Goal: Task Accomplishment & Management: Manage account settings

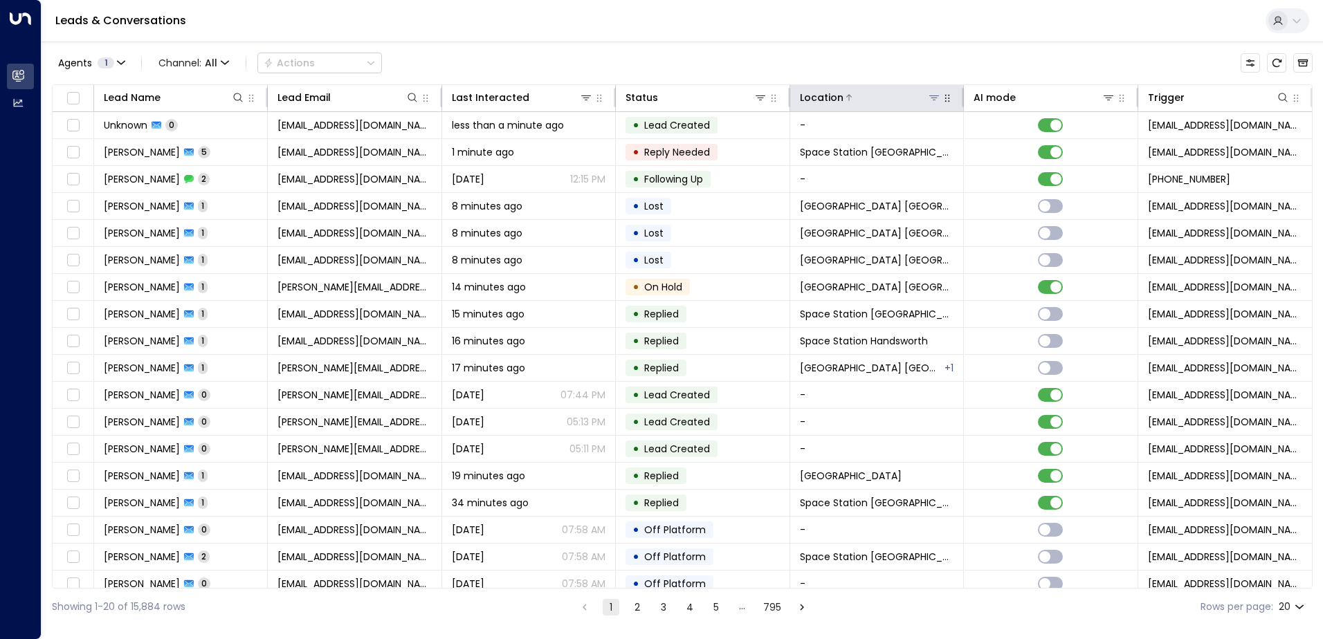
click at [932, 98] on icon at bounding box center [934, 97] width 10 height 5
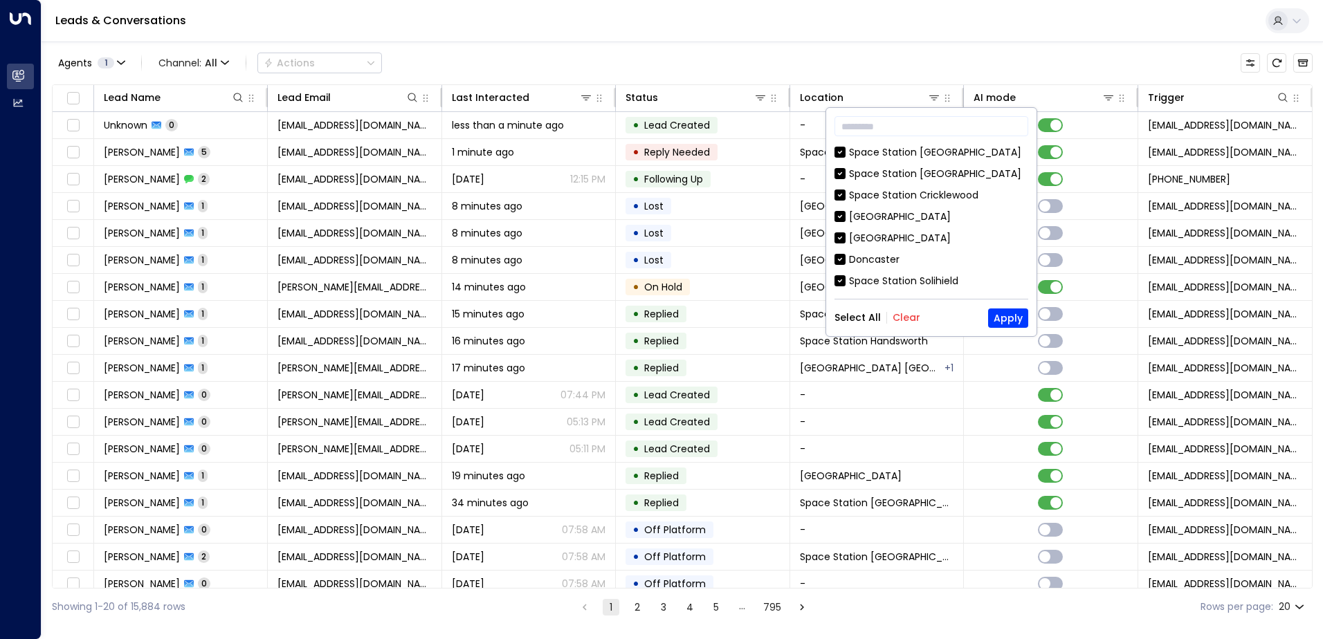
click at [913, 315] on button "Clear" at bounding box center [906, 317] width 28 height 11
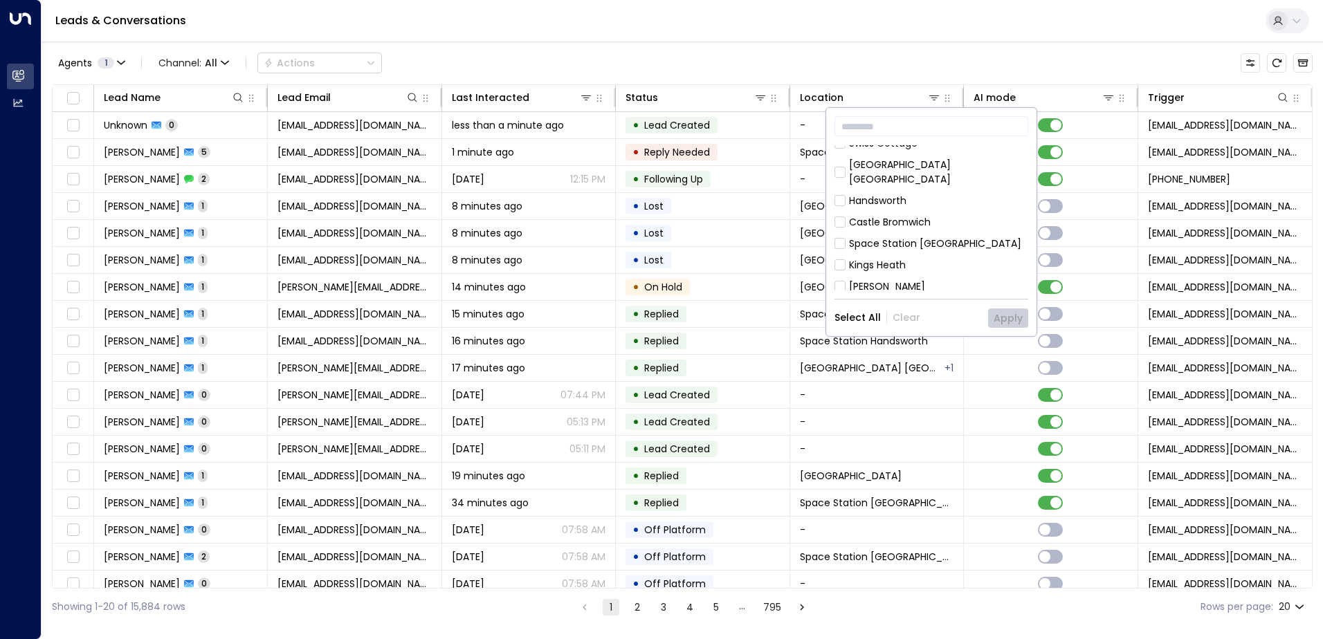
scroll to position [791, 0]
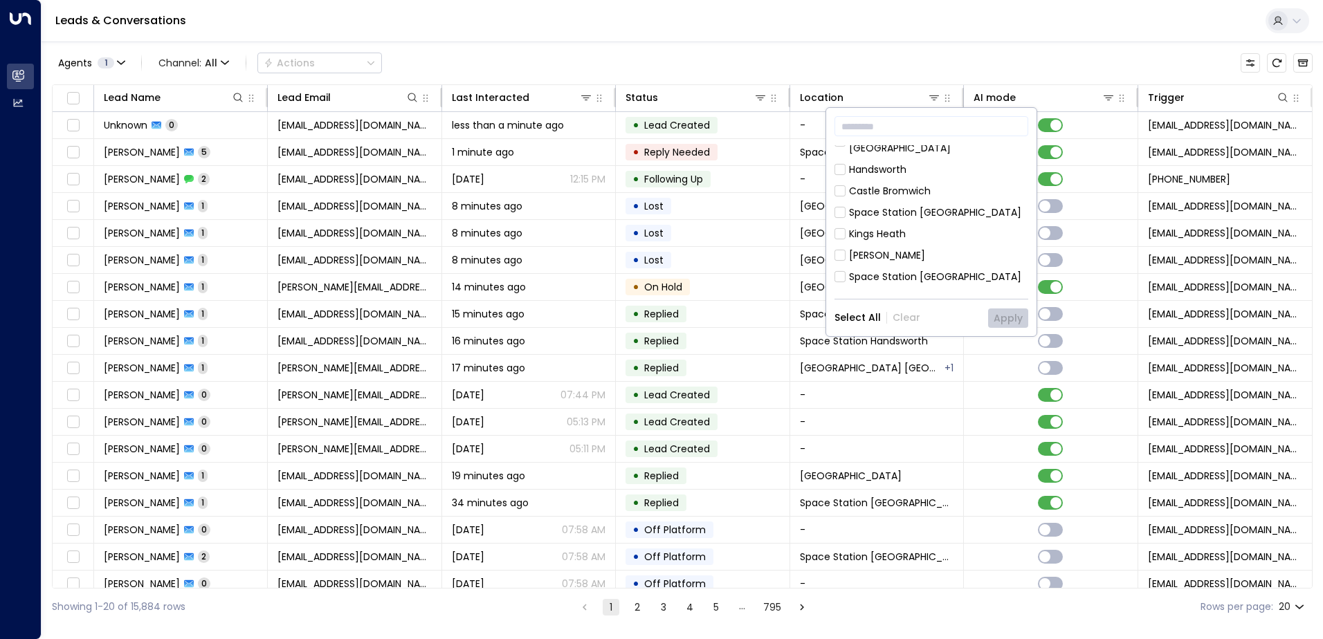
click at [919, 270] on div "Space Station [GEOGRAPHIC_DATA]" at bounding box center [935, 277] width 172 height 15
click at [998, 317] on button "Apply" at bounding box center [1008, 318] width 40 height 19
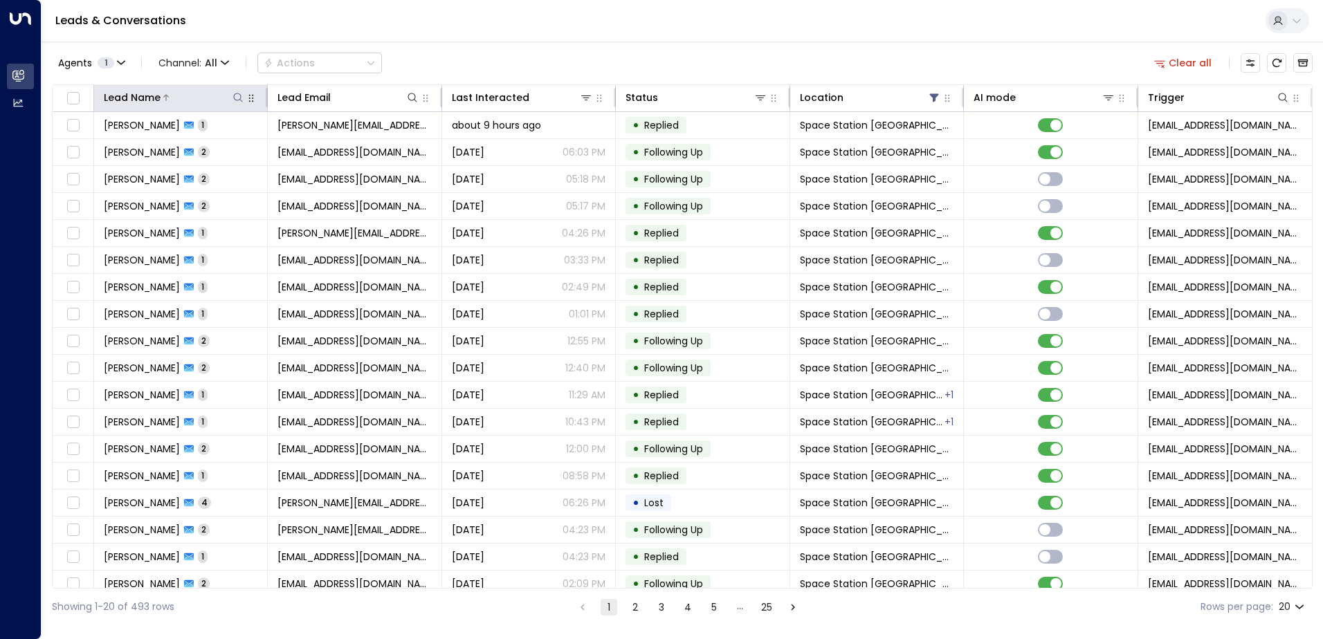
click at [232, 100] on icon at bounding box center [237, 97] width 11 height 11
type input "*****"
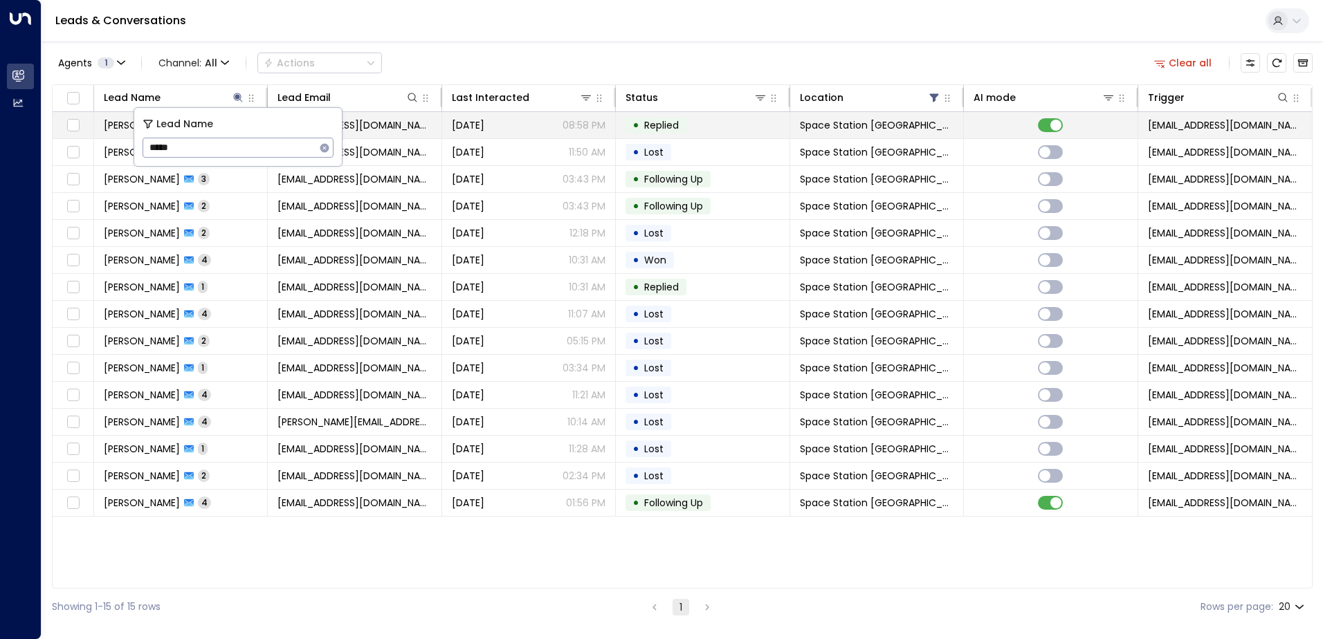
click at [448, 126] on td "[DATE] 08:58 PM" at bounding box center [529, 125] width 174 height 26
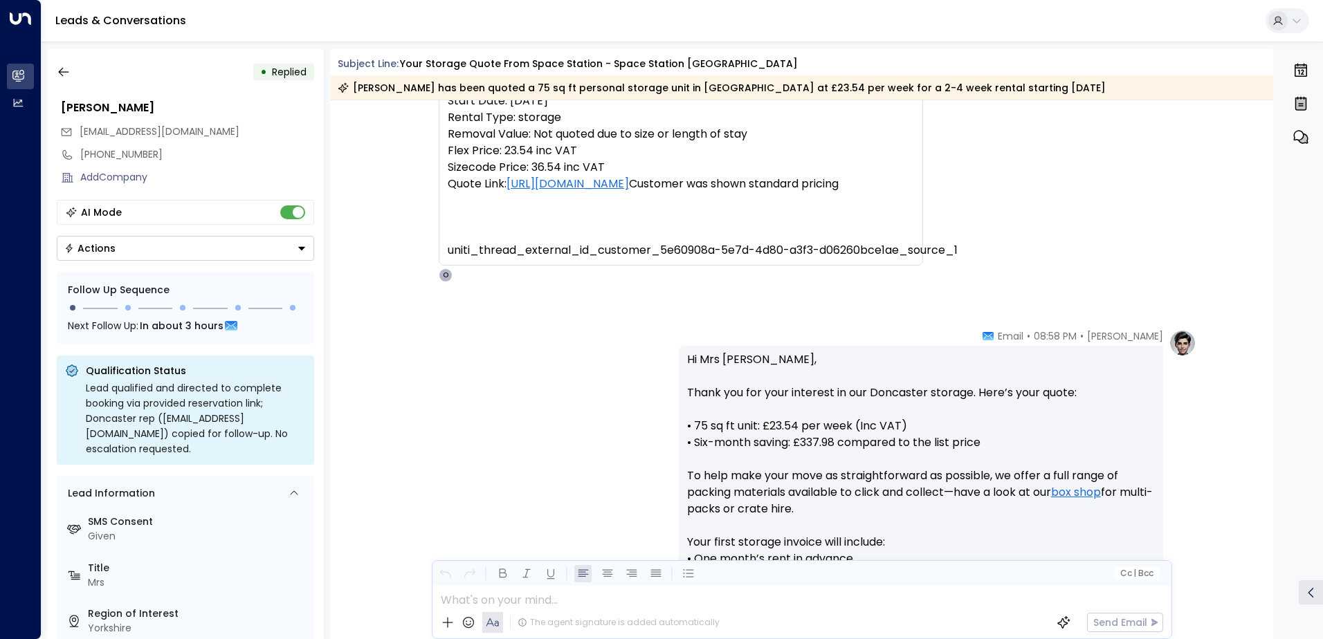
scroll to position [9, 0]
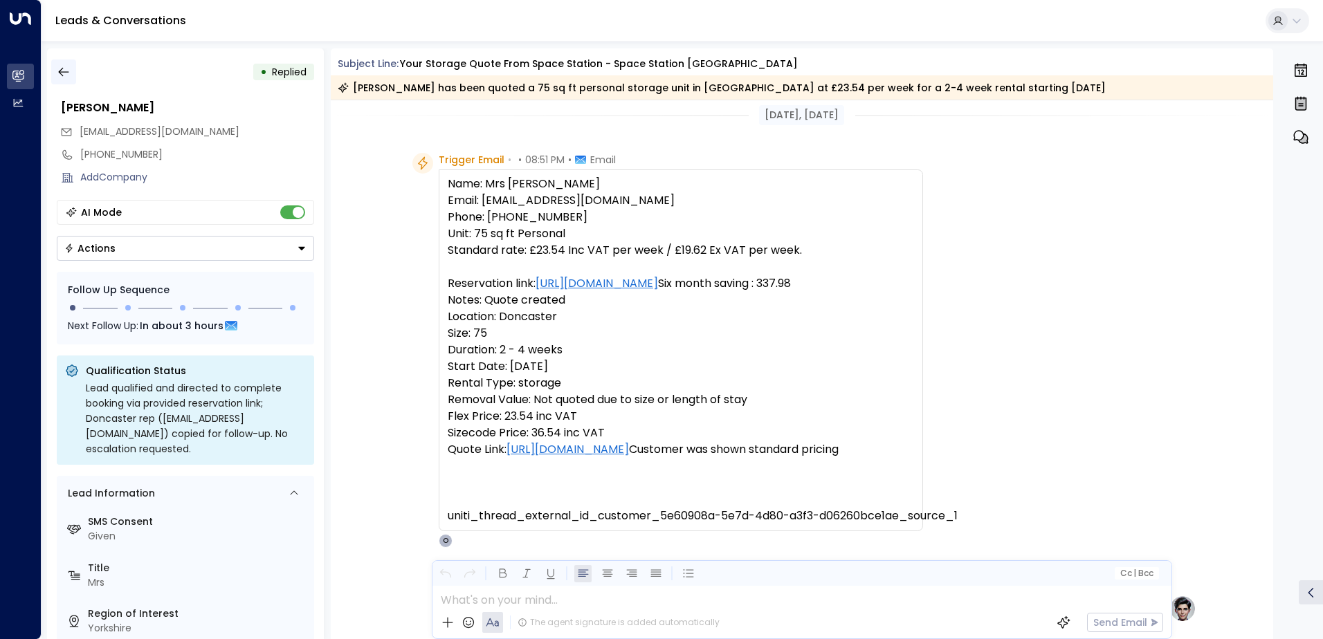
click at [66, 80] on button "button" at bounding box center [63, 71] width 25 height 25
